Goal: Information Seeking & Learning: Understand process/instructions

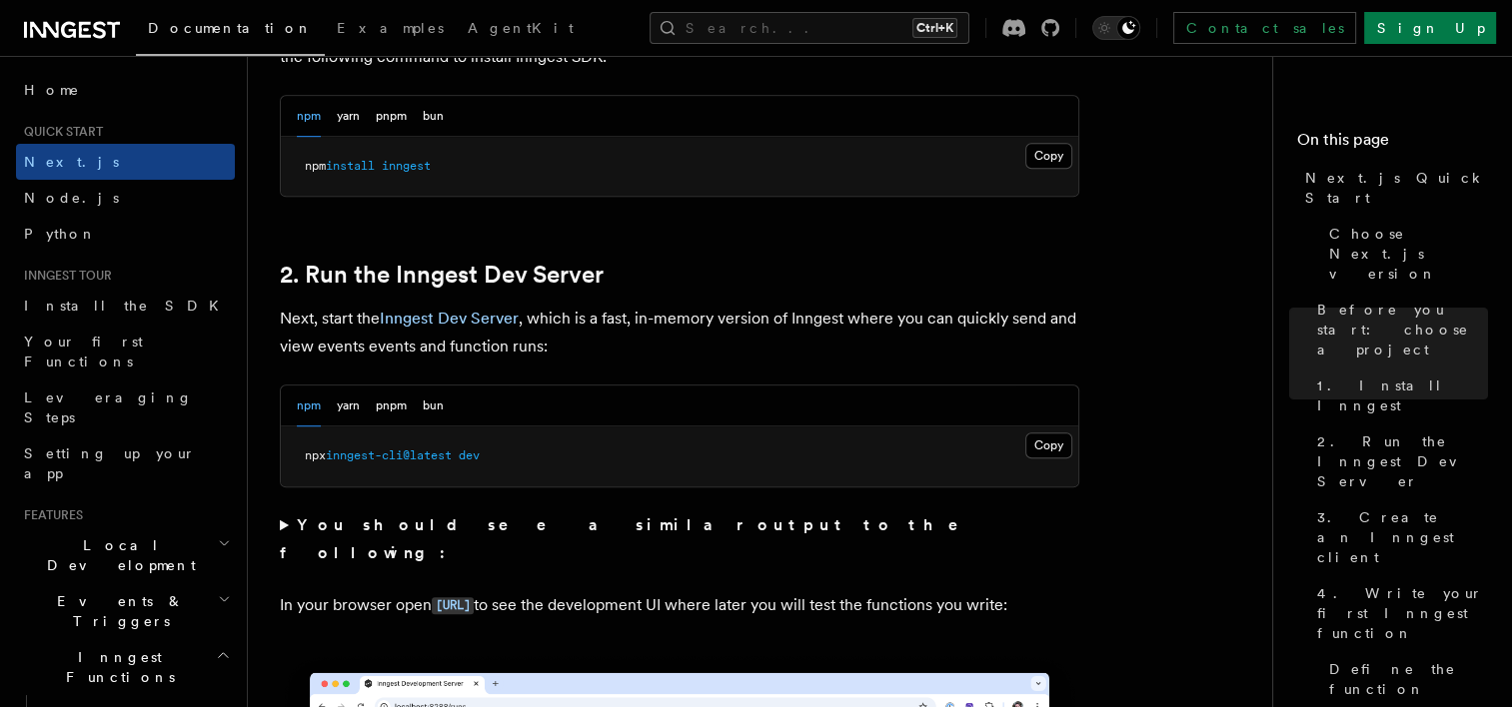
scroll to position [1223, 0]
click at [1059, 448] on button "Copy Copied" at bounding box center [1048, 445] width 47 height 26
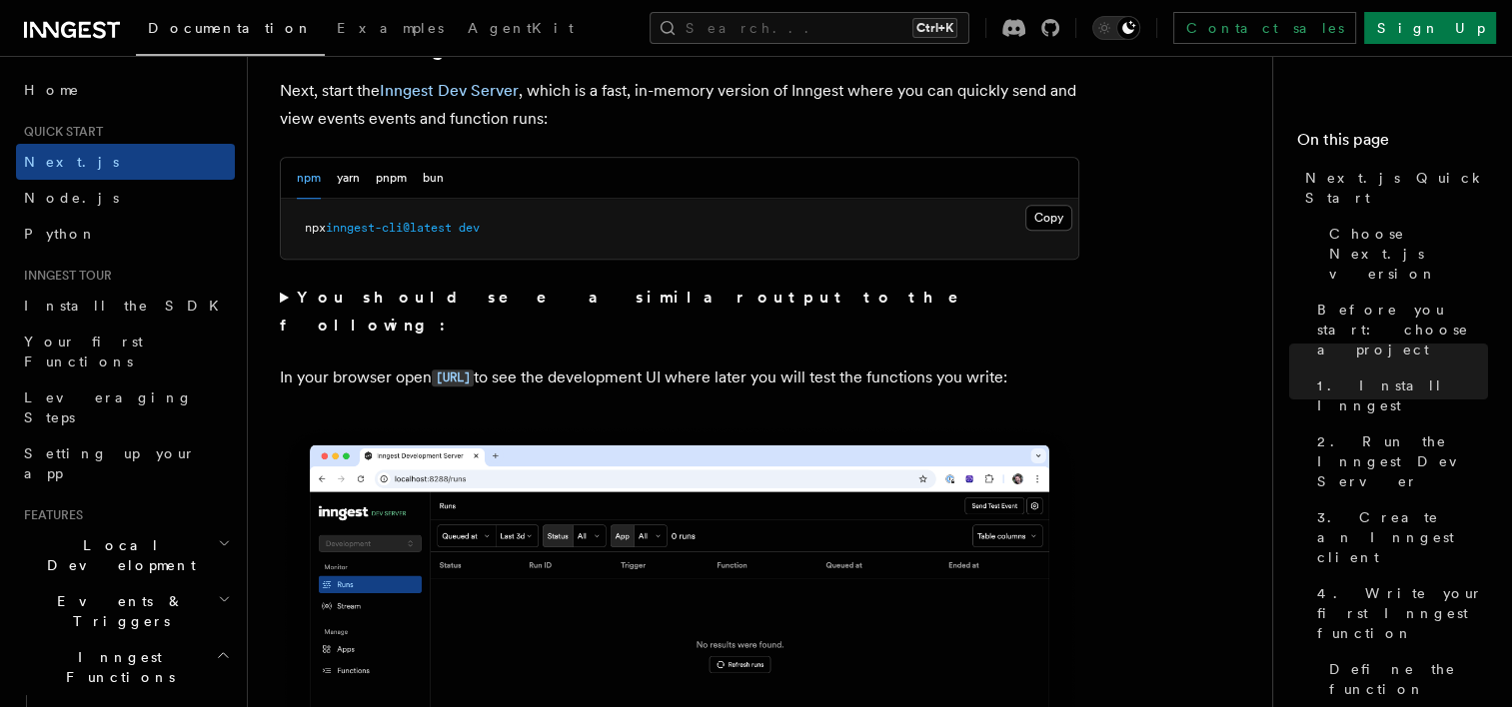
scroll to position [1451, 0]
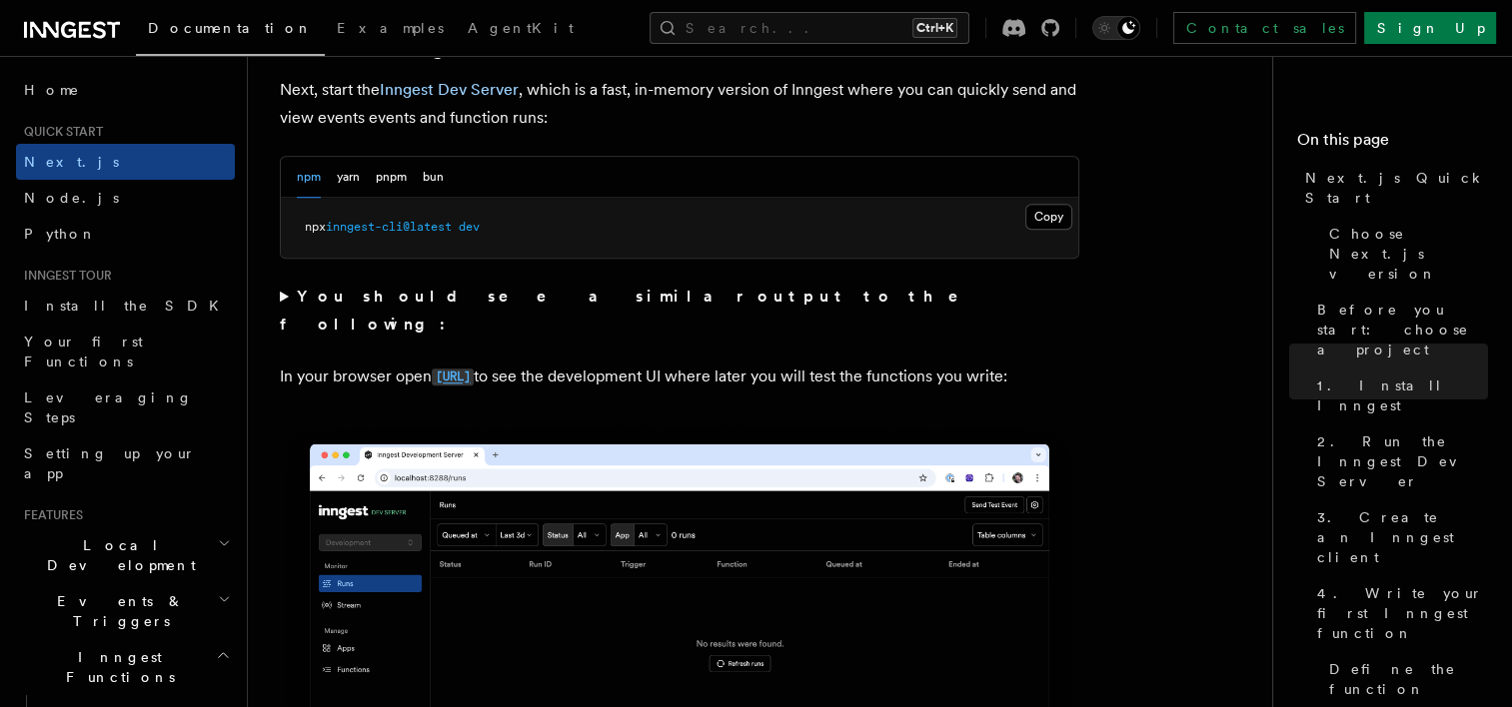
click at [474, 369] on code "http://localhost:8288" at bounding box center [453, 377] width 42 height 17
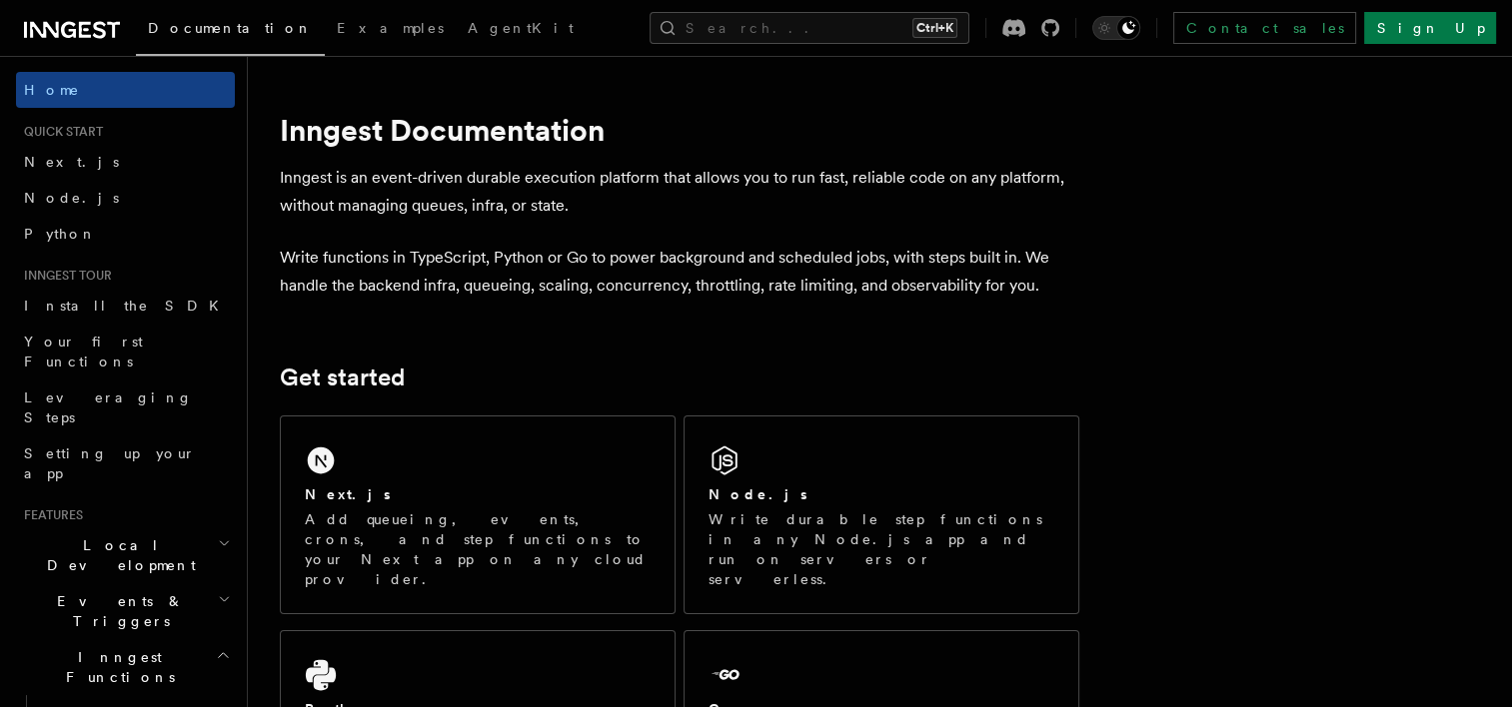
click at [373, 519] on p "Add queueing, events, crons, and step functions to your Next app on any cloud p…" at bounding box center [478, 550] width 346 height 80
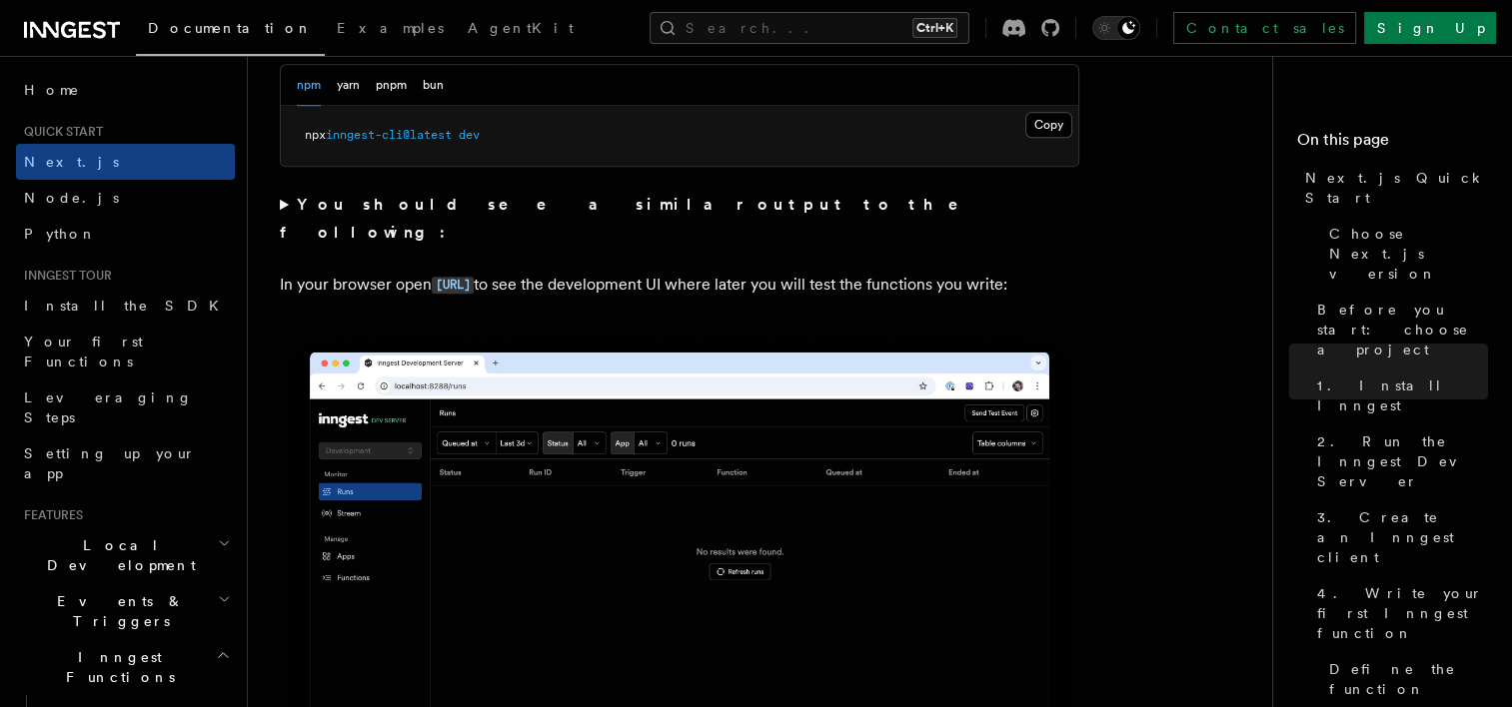
scroll to position [1543, 0]
click at [1047, 127] on button "Copy Copied" at bounding box center [1048, 125] width 47 height 26
